Goal: Task Accomplishment & Management: Use online tool/utility

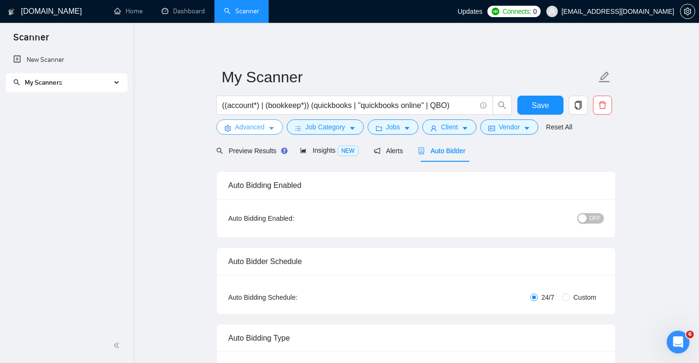
click at [279, 126] on button "Advanced" at bounding box center [249, 126] width 67 height 15
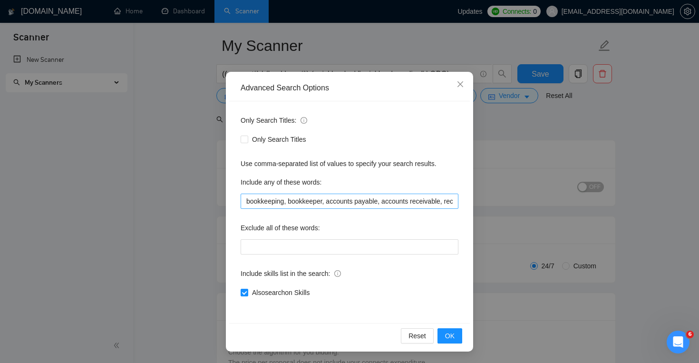
scroll to position [125, 0]
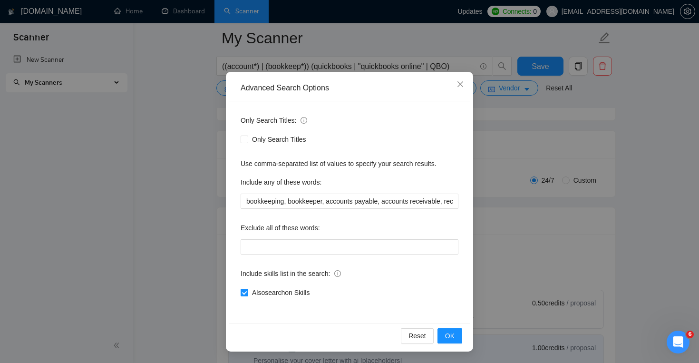
click at [518, 206] on div "Advanced Search Options Only Search Titles: Only Search Titles Use comma-separa…" at bounding box center [349, 181] width 699 height 363
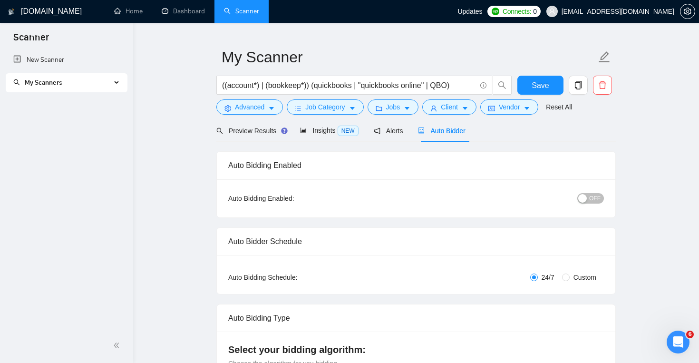
scroll to position [0, 0]
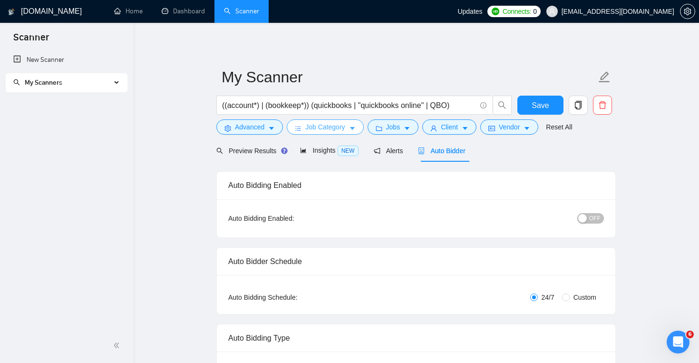
click at [356, 132] on icon "caret-down" at bounding box center [352, 128] width 7 height 7
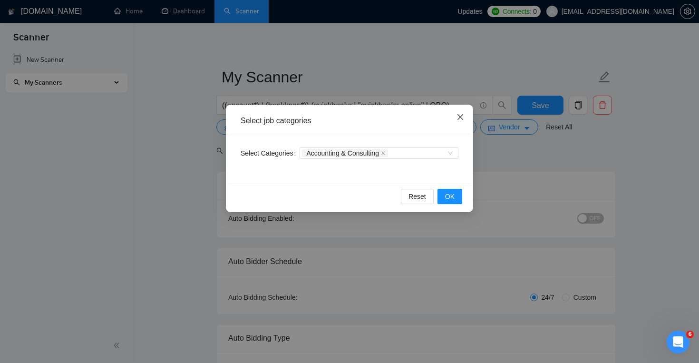
click at [464, 116] on icon "close" at bounding box center [460, 117] width 8 height 8
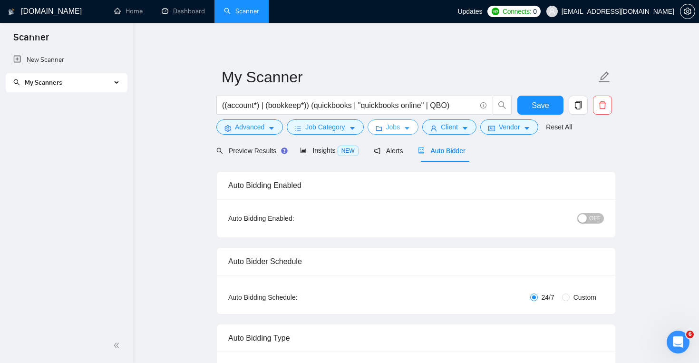
click at [396, 126] on span "Jobs" at bounding box center [393, 127] width 14 height 10
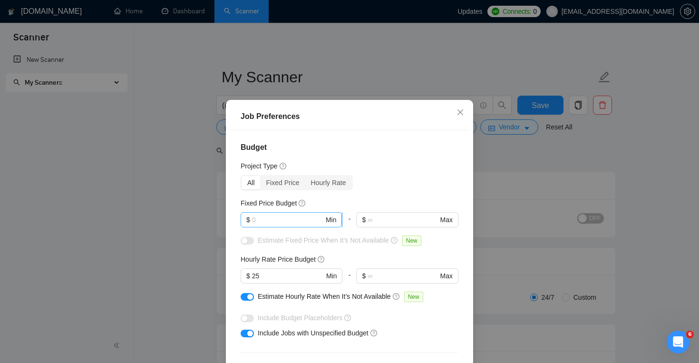
click at [293, 220] on input "text" at bounding box center [288, 219] width 72 height 10
drag, startPoint x: 268, startPoint y: 278, endPoint x: 255, endPoint y: 278, distance: 13.3
click at [255, 278] on input "25" at bounding box center [288, 276] width 72 height 10
click at [284, 277] on input "25" at bounding box center [288, 276] width 72 height 10
type input "2"
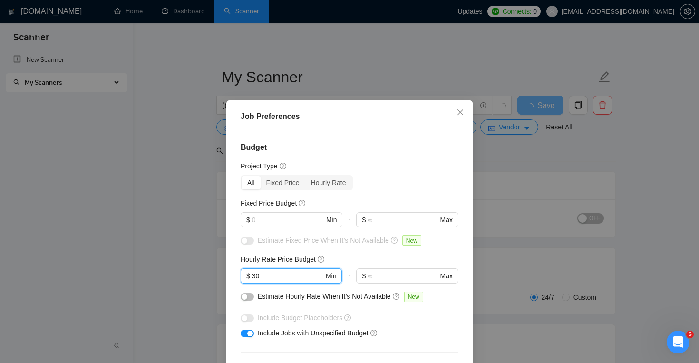
type input "3"
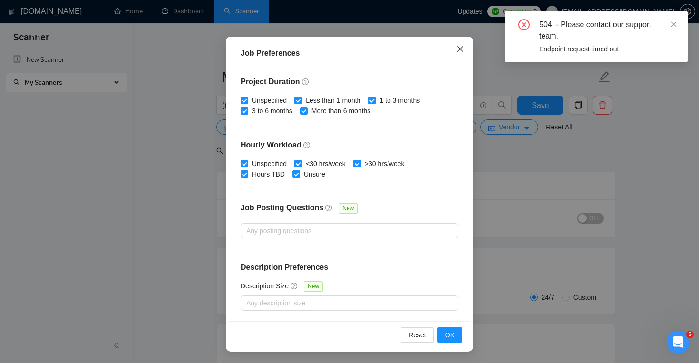
type input "28"
click at [461, 47] on icon "close" at bounding box center [460, 49] width 8 height 8
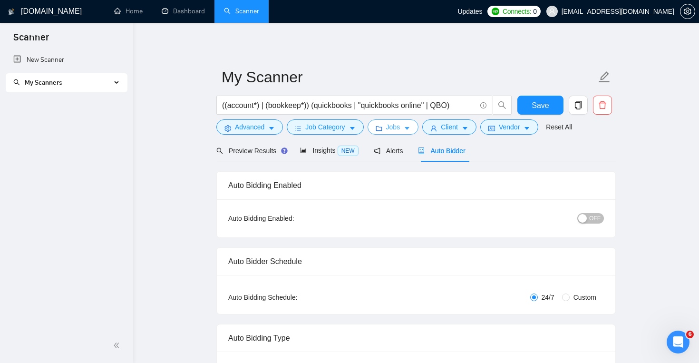
click at [410, 130] on icon "caret-down" at bounding box center [407, 128] width 7 height 7
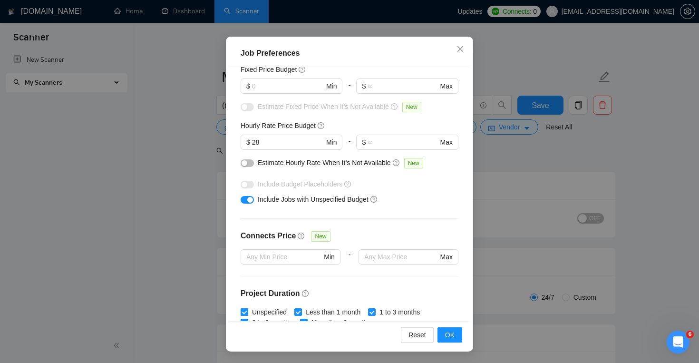
scroll to position [282, 0]
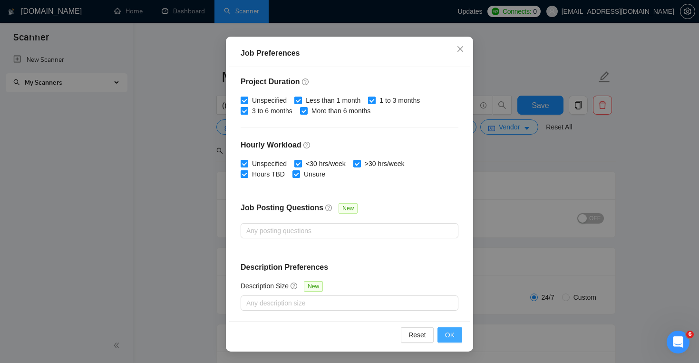
click at [450, 332] on span "OK" at bounding box center [450, 334] width 10 height 10
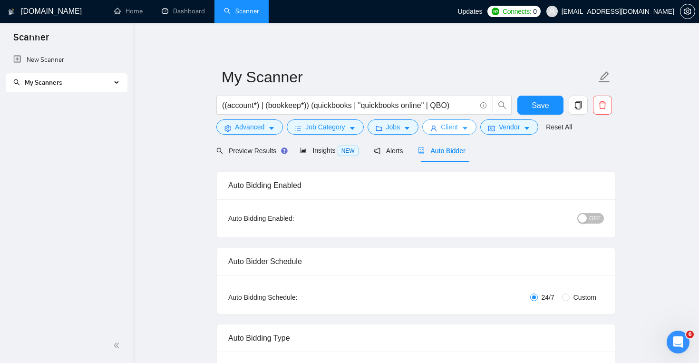
click at [465, 128] on button "Client" at bounding box center [449, 126] width 54 height 15
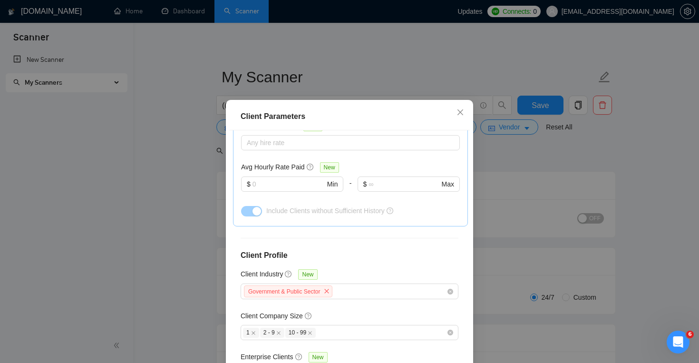
scroll to position [352, 0]
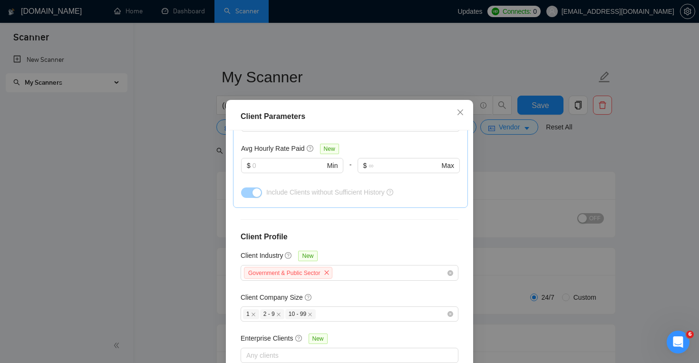
click at [523, 159] on div "Client Parameters Client Location Include Client Countries United States Exclud…" at bounding box center [349, 181] width 699 height 363
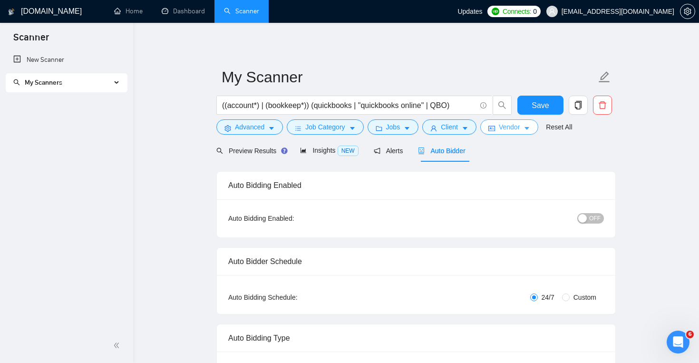
click at [520, 132] on span "Vendor" at bounding box center [509, 127] width 21 height 10
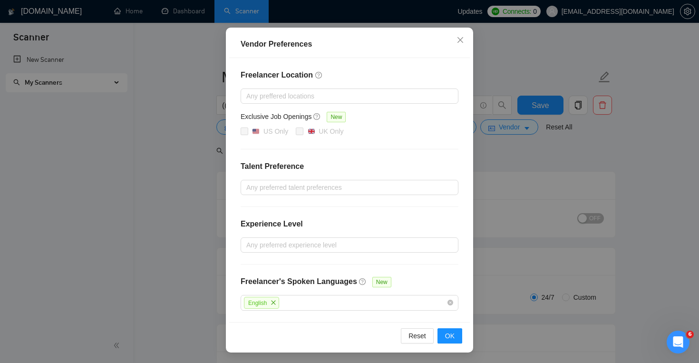
scroll to position [0, 0]
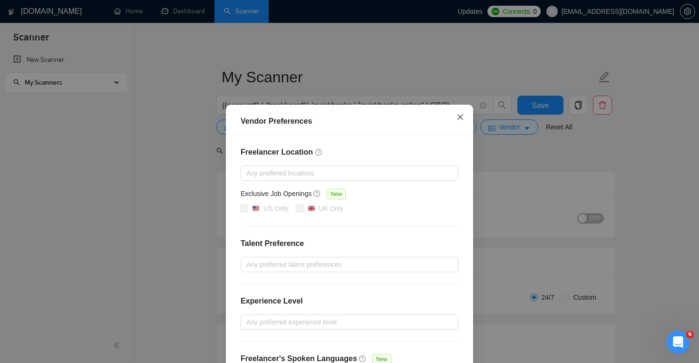
click at [462, 116] on icon "close" at bounding box center [460, 117] width 8 height 8
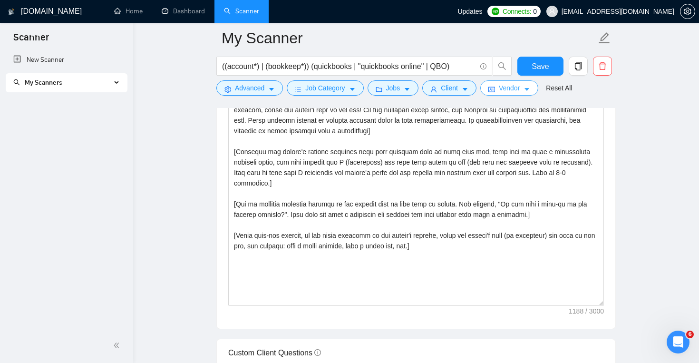
scroll to position [999, 0]
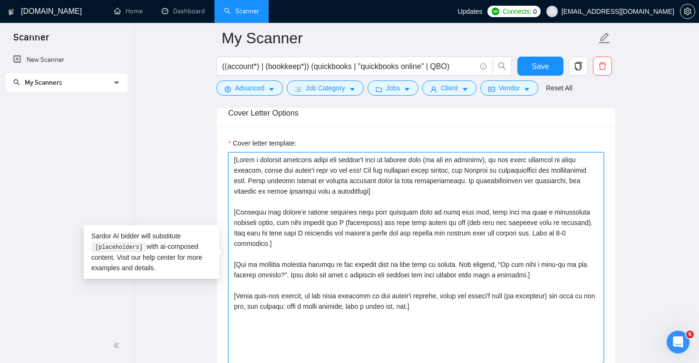
drag, startPoint x: 255, startPoint y: 170, endPoint x: 365, endPoint y: 222, distance: 121.4
click at [365, 222] on textarea "Cover letter template:" at bounding box center [416, 259] width 376 height 214
click at [398, 199] on textarea "Cover letter template:" at bounding box center [416, 259] width 376 height 214
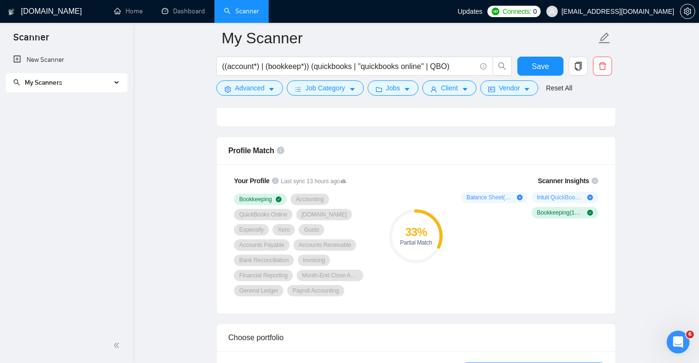
scroll to position [595, 0]
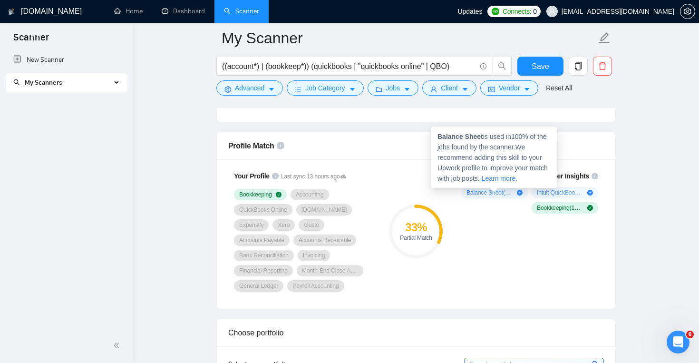
click at [520, 193] on icon "plus-circle" at bounding box center [520, 193] width 6 height 6
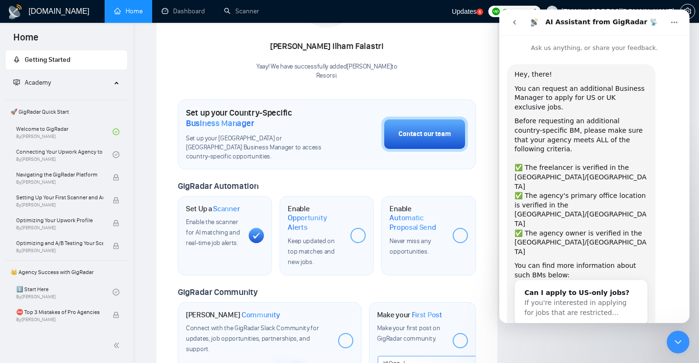
scroll to position [28, 0]
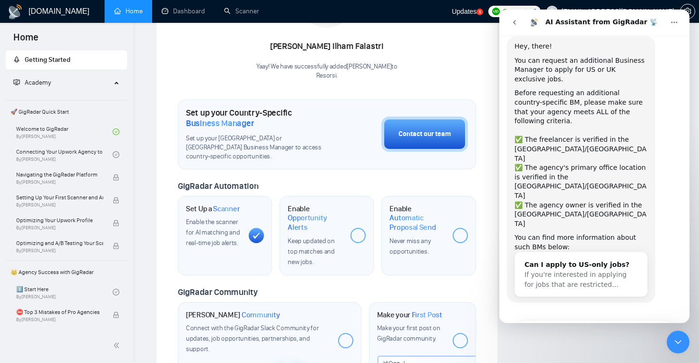
click at [515, 21] on icon "go back" at bounding box center [515, 23] width 8 height 8
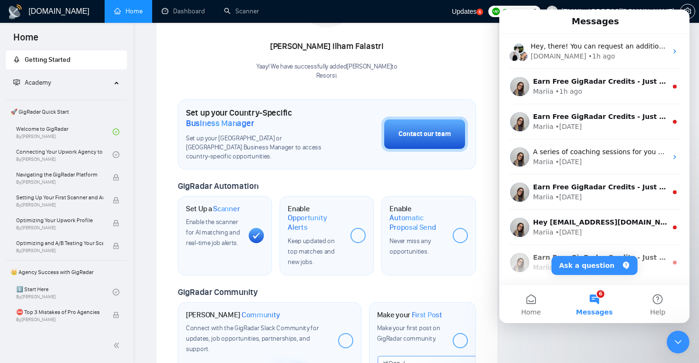
click at [481, 41] on div "Welcome to GigRadar We're excited to have you on board. Get ready to streamline…" at bounding box center [326, 176] width 321 height 662
click at [683, 337] on icon "Close Intercom Messenger" at bounding box center [677, 341] width 11 height 11
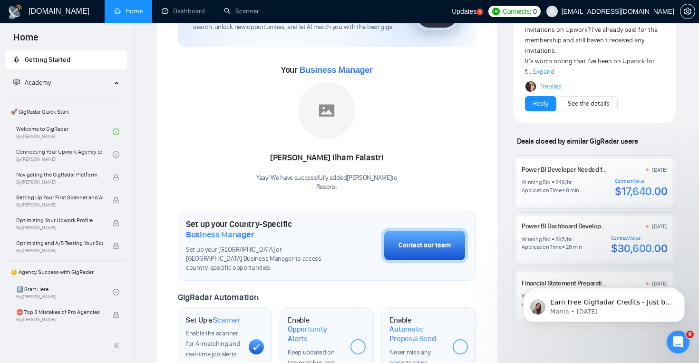
scroll to position [85, 0]
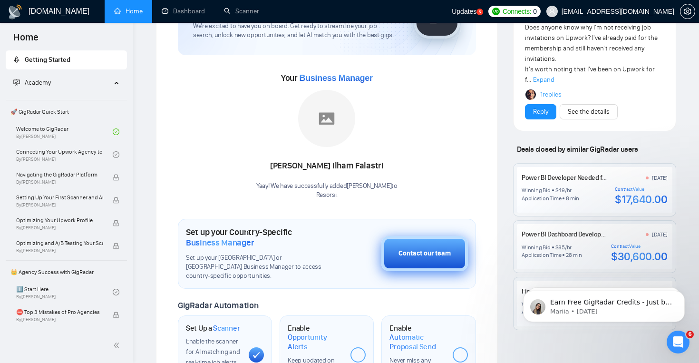
click at [424, 248] on div "Contact our team" at bounding box center [424, 253] width 52 height 10
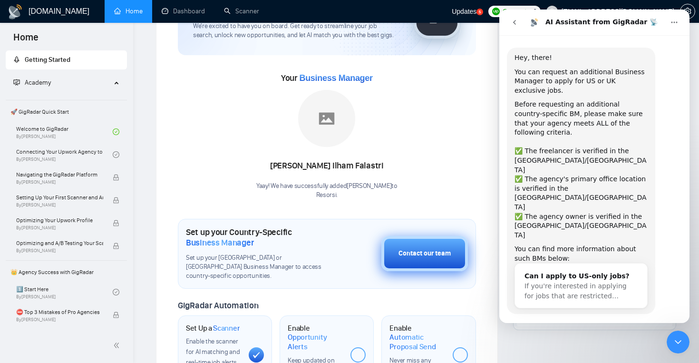
scroll to position [28, 0]
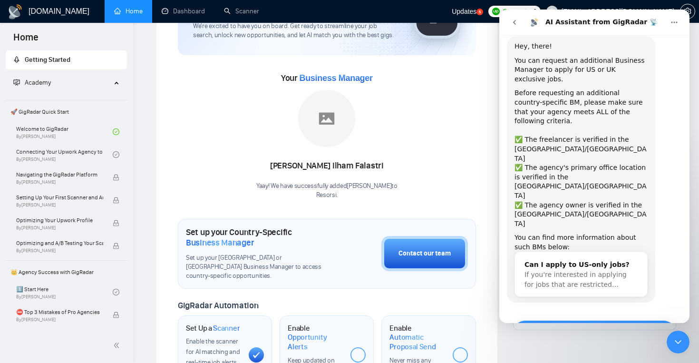
click at [587, 320] on button "Yes, I meet all of the criteria - request a new BM" at bounding box center [594, 334] width 165 height 28
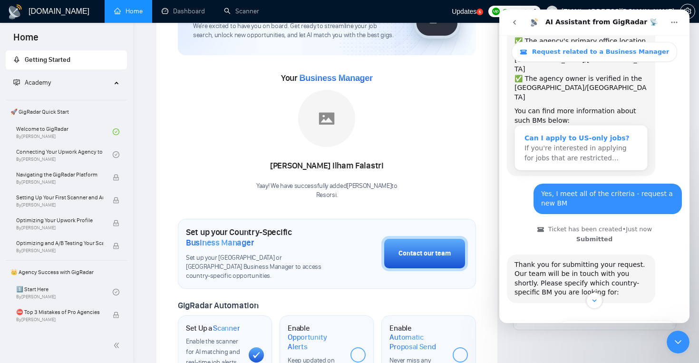
scroll to position [181, 0]
click at [605, 320] on button "🇺🇸 US-based business manager" at bounding box center [617, 329] width 119 height 19
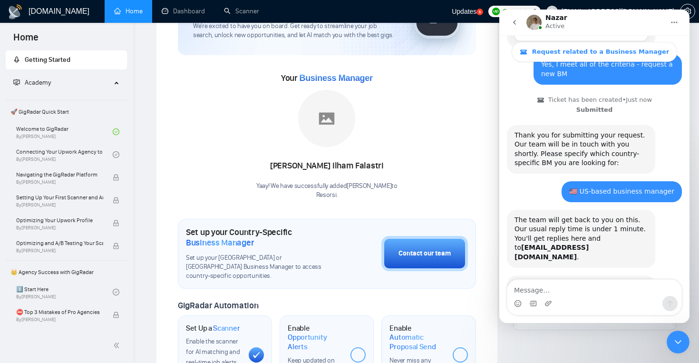
scroll to position [310, 0]
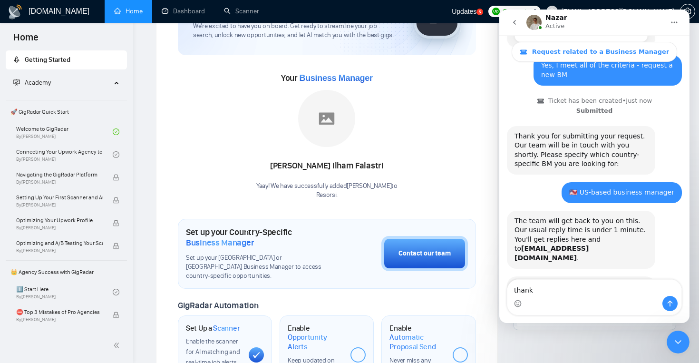
type textarea "thanks"
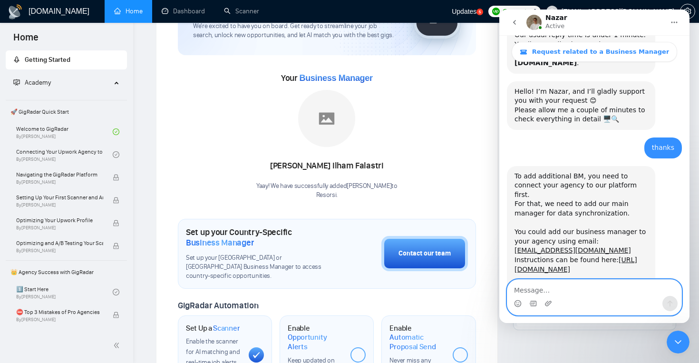
scroll to position [520, 0]
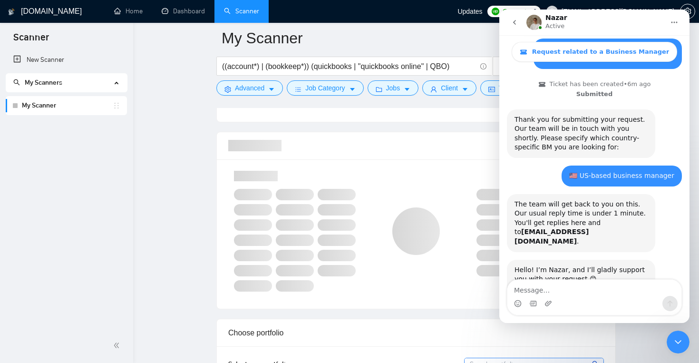
scroll to position [338, 0]
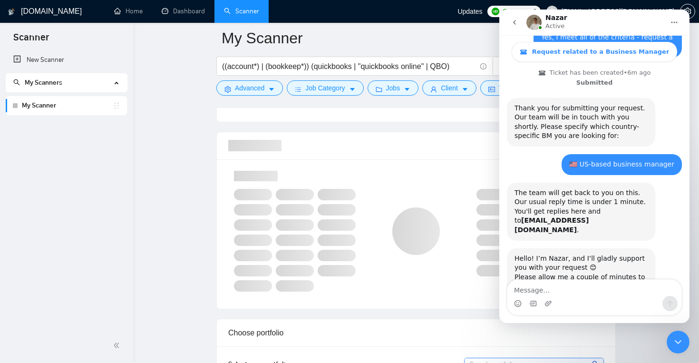
click at [677, 340] on icon "Close Intercom Messenger" at bounding box center [677, 341] width 11 height 11
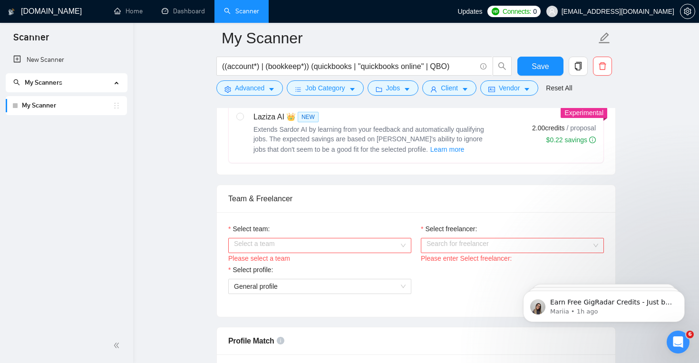
scroll to position [407, 0]
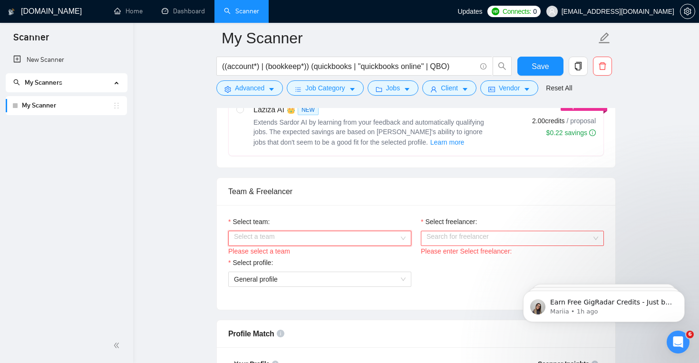
click at [379, 240] on input "Select team:" at bounding box center [316, 238] width 165 height 14
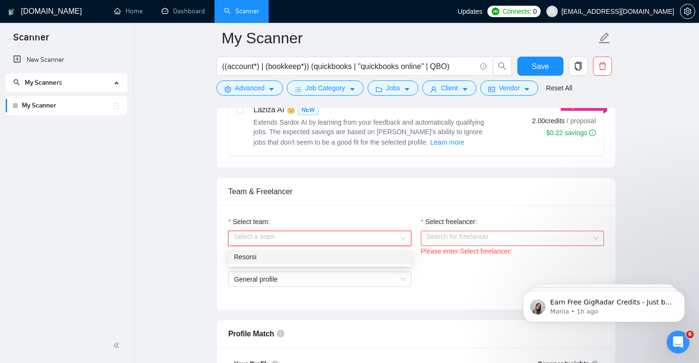
click at [353, 252] on div "Resorsi" at bounding box center [320, 257] width 172 height 10
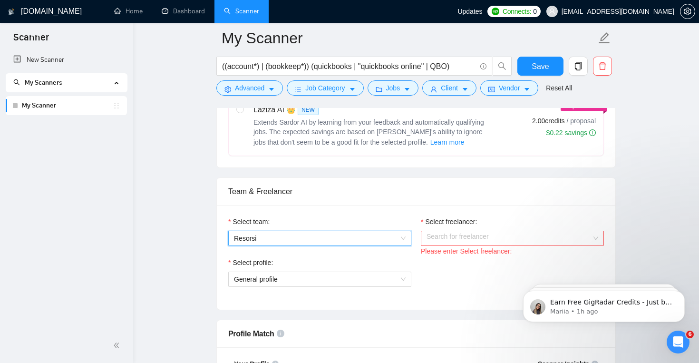
click at [445, 241] on input "Select freelancer:" at bounding box center [508, 238] width 165 height 14
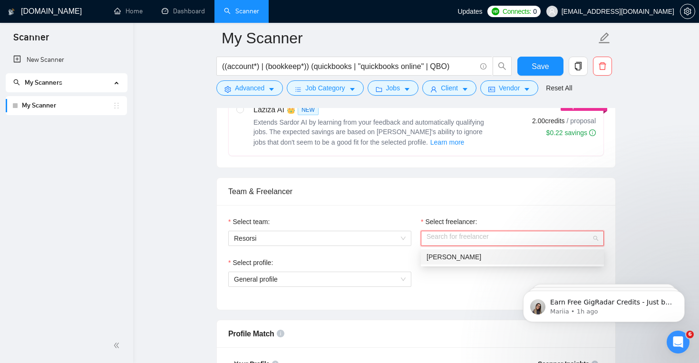
click at [453, 259] on span "[PERSON_NAME]" at bounding box center [453, 257] width 55 height 8
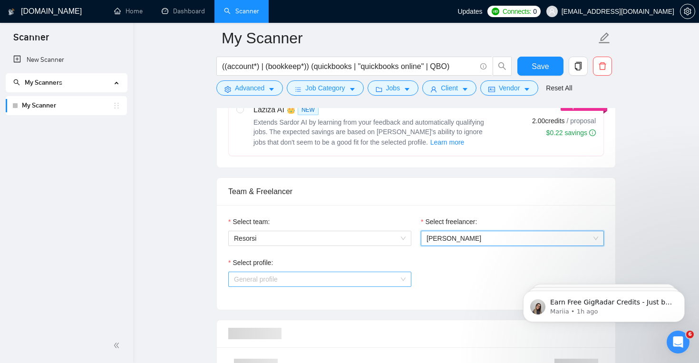
click at [348, 280] on span "General profile" at bounding box center [320, 279] width 172 height 14
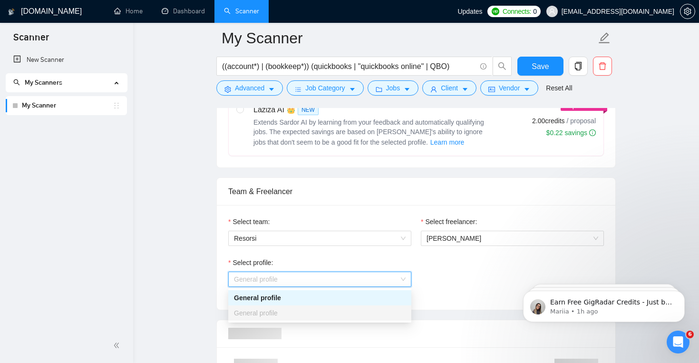
click at [342, 300] on div "General profile" at bounding box center [320, 297] width 172 height 10
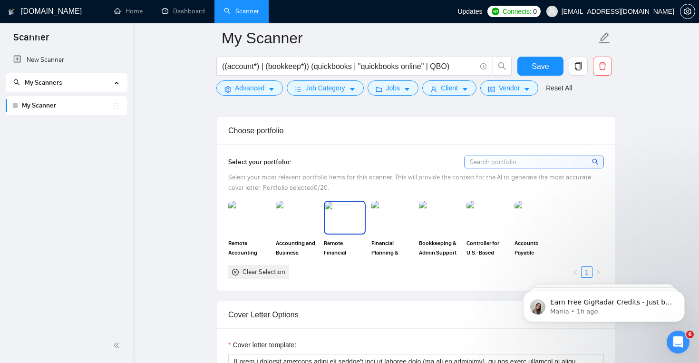
scroll to position [803, 0]
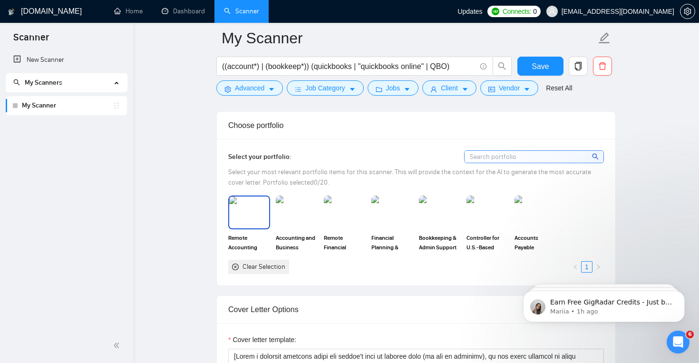
click at [245, 219] on img at bounding box center [249, 211] width 40 height 31
click at [297, 218] on img at bounding box center [297, 211] width 40 height 31
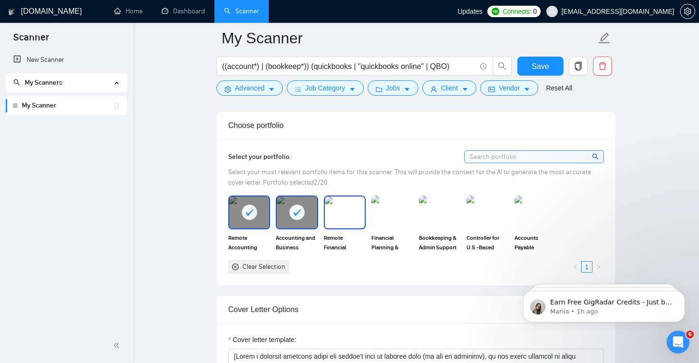
click at [347, 222] on img at bounding box center [345, 211] width 40 height 31
click at [401, 224] on img at bounding box center [392, 211] width 40 height 31
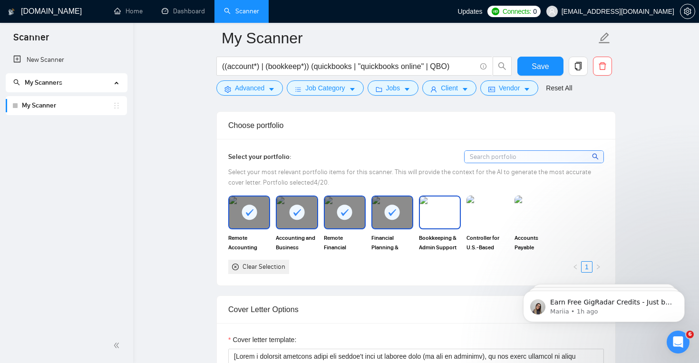
click at [443, 222] on img at bounding box center [440, 211] width 40 height 31
click at [492, 223] on img at bounding box center [487, 211] width 40 height 31
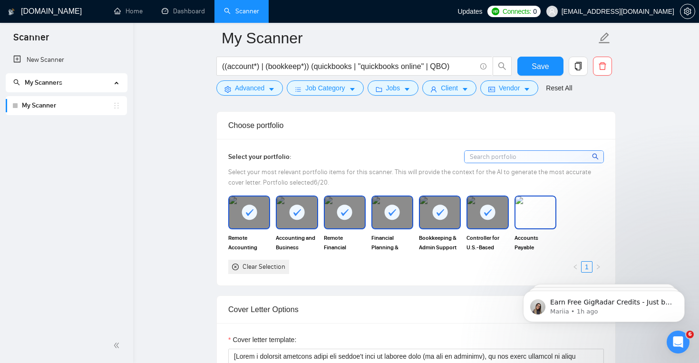
click at [531, 221] on img at bounding box center [535, 211] width 40 height 31
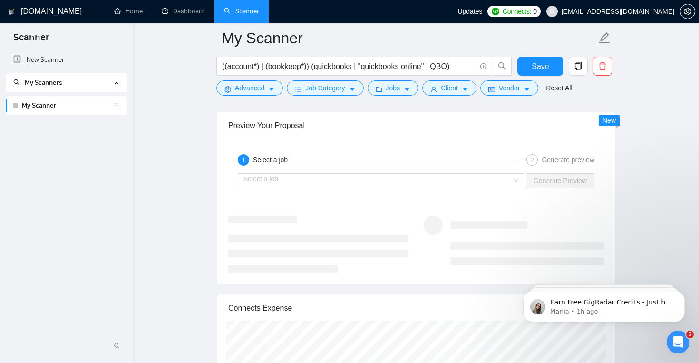
scroll to position [1743, 0]
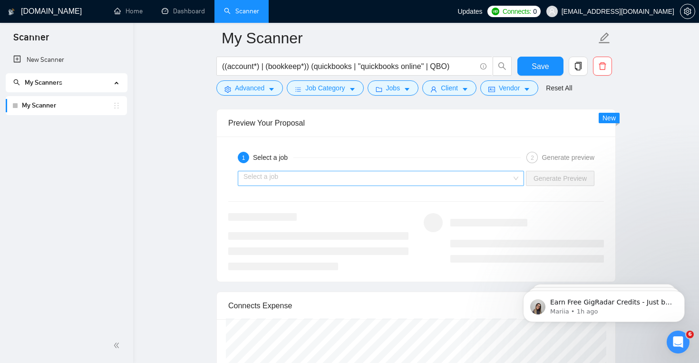
click at [458, 176] on input "search" at bounding box center [377, 178] width 268 height 14
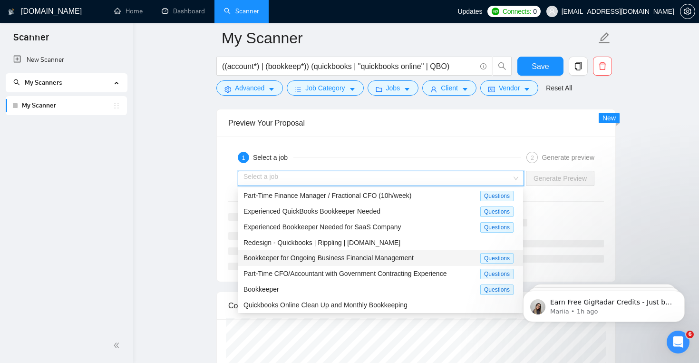
scroll to position [0, 0]
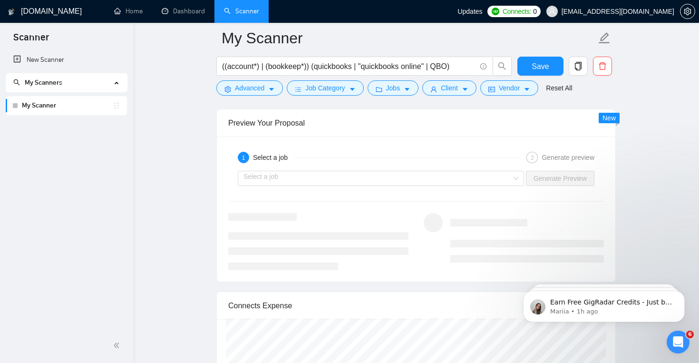
click at [418, 145] on div "1 Select a job 2 Generate preview Select a job Generate Preview" at bounding box center [416, 208] width 398 height 145
click at [458, 91] on span "Client" at bounding box center [449, 88] width 17 height 10
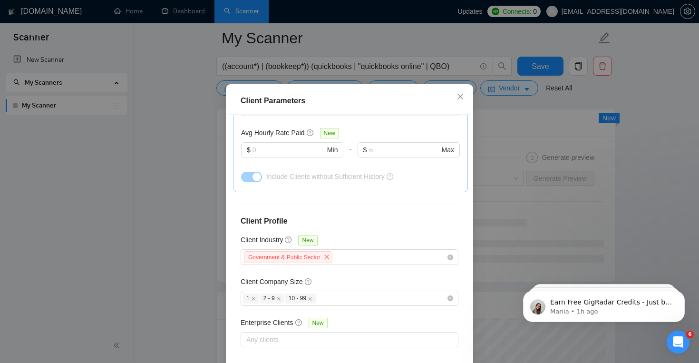
scroll to position [63, 0]
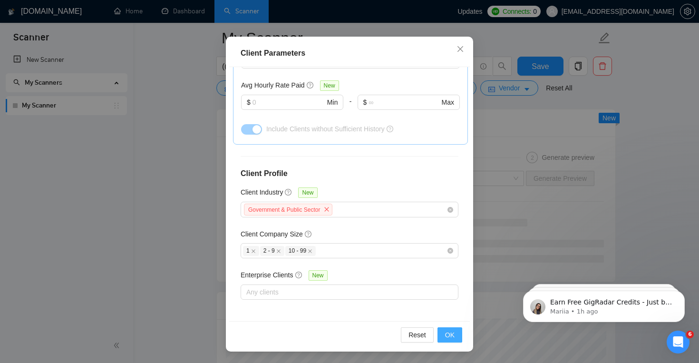
click at [449, 336] on span "OK" at bounding box center [450, 334] width 10 height 10
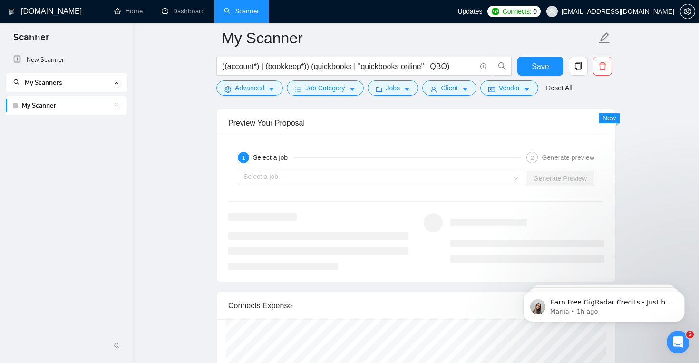
scroll to position [20, 0]
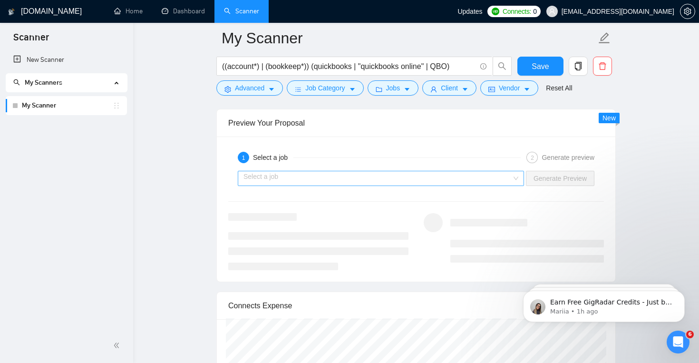
click at [446, 183] on input "search" at bounding box center [377, 178] width 268 height 14
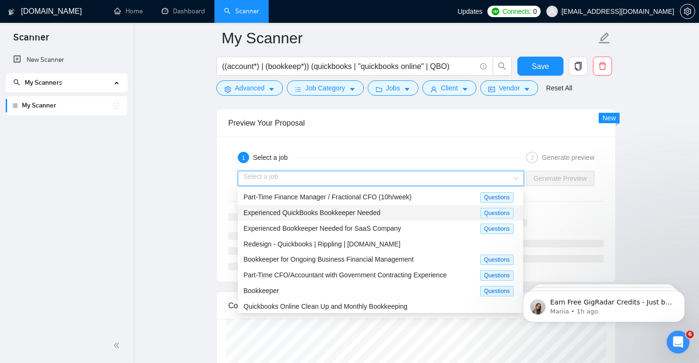
scroll to position [1, 0]
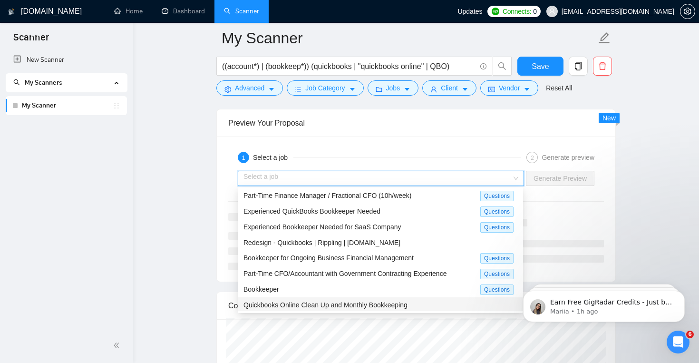
click at [369, 303] on span "Quickbooks Online Clean Up and Monthly Bookkeeping" at bounding box center [325, 305] width 164 height 8
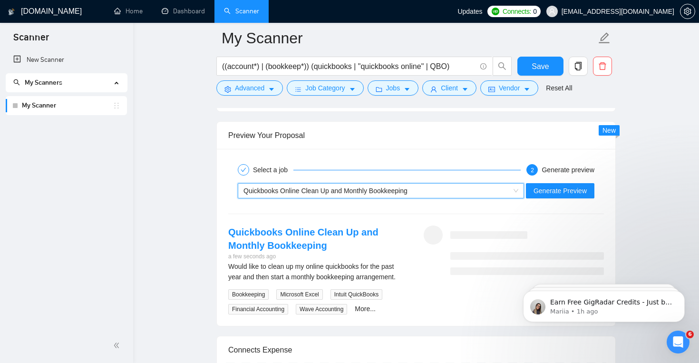
scroll to position [1730, 0]
click at [543, 69] on span "Save" at bounding box center [540, 66] width 17 height 12
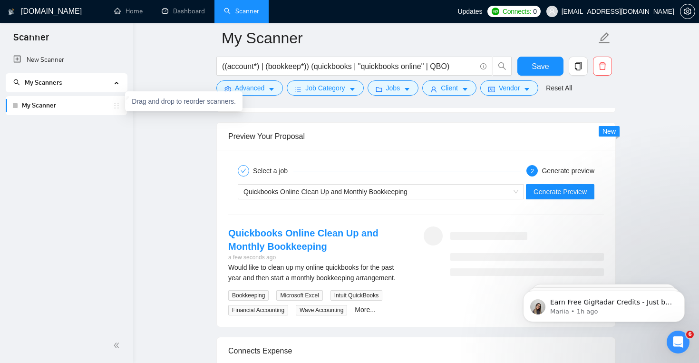
click at [116, 105] on icon "holder" at bounding box center [117, 106] width 8 height 8
click at [44, 103] on link "My Scanner" at bounding box center [67, 105] width 91 height 19
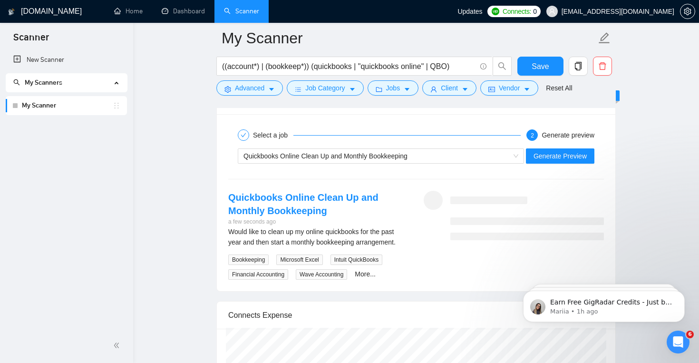
scroll to position [1775, 0]
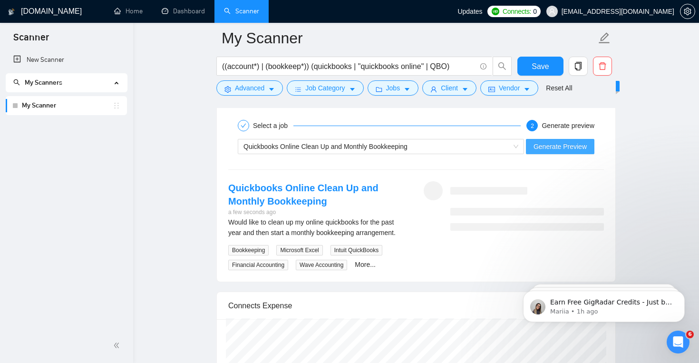
click at [583, 147] on span "Generate Preview" at bounding box center [559, 146] width 53 height 10
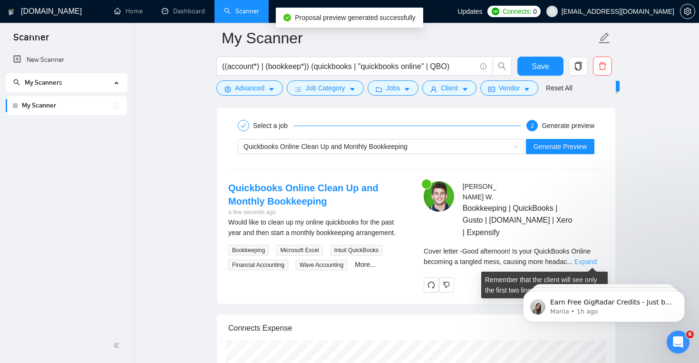
click at [585, 258] on link "Expand" at bounding box center [585, 262] width 22 height 8
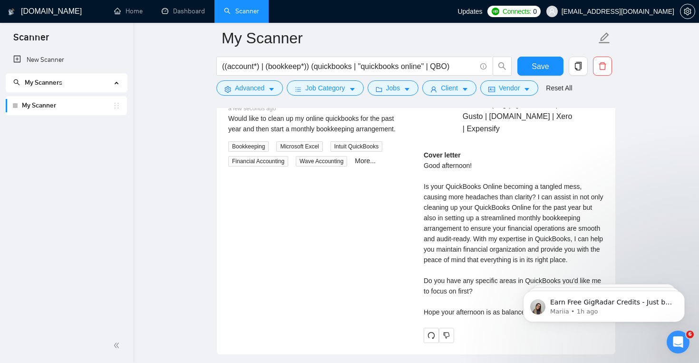
scroll to position [1880, 0]
